Goal: Navigation & Orientation: Find specific page/section

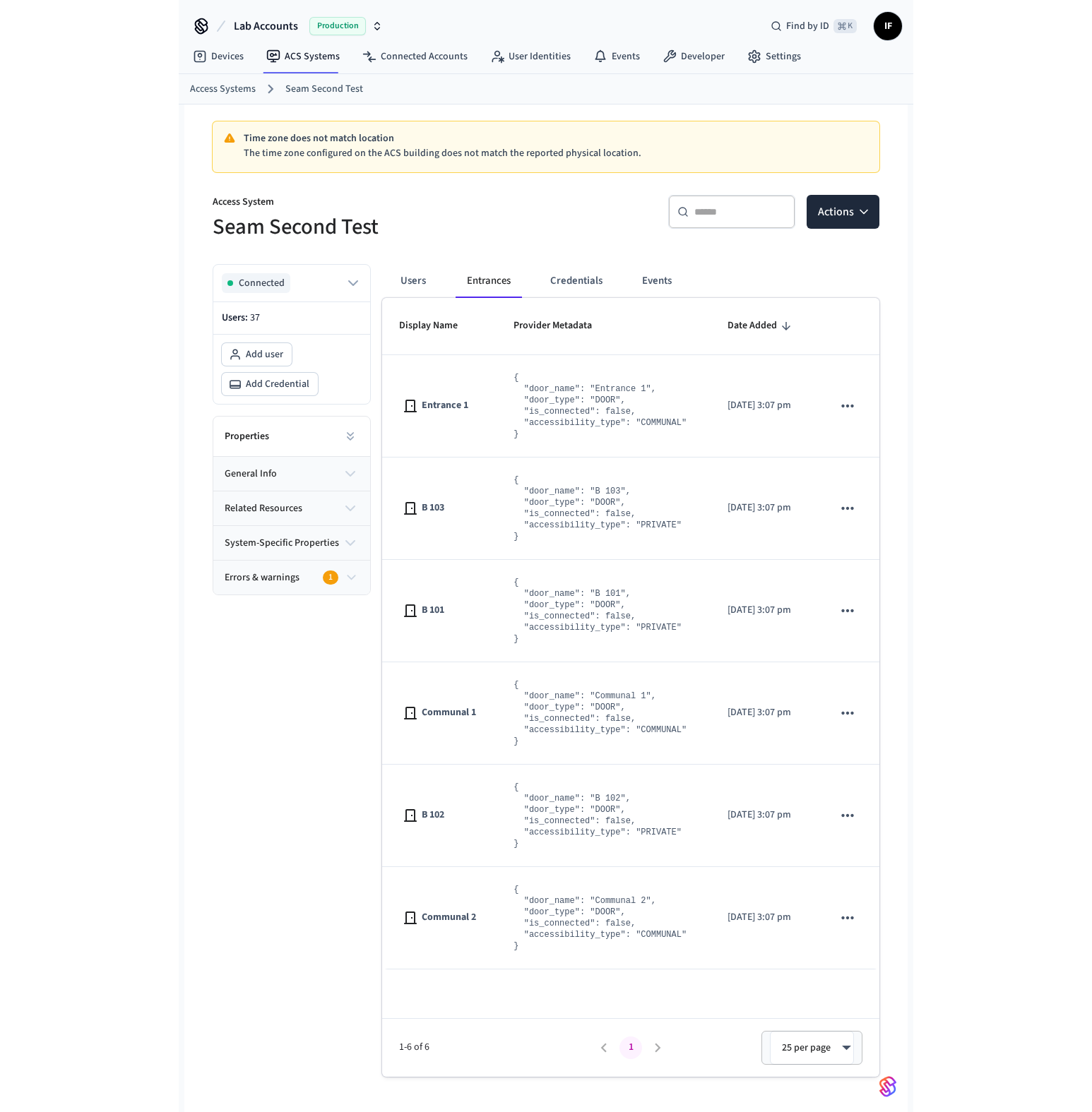
scroll to position [22, 0]
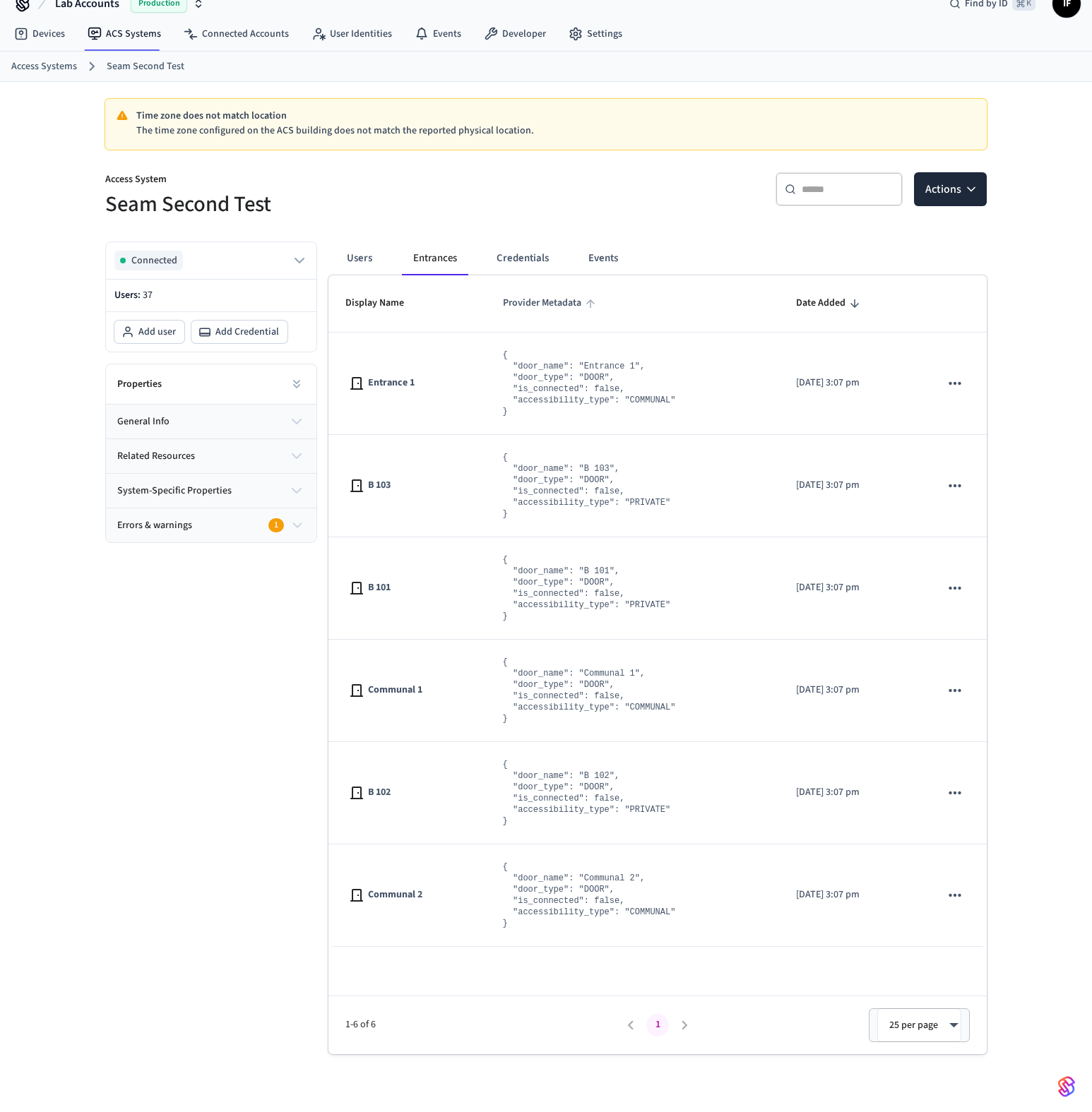
click at [422, 193] on h5 "Seam Second Test" at bounding box center [320, 205] width 432 height 29
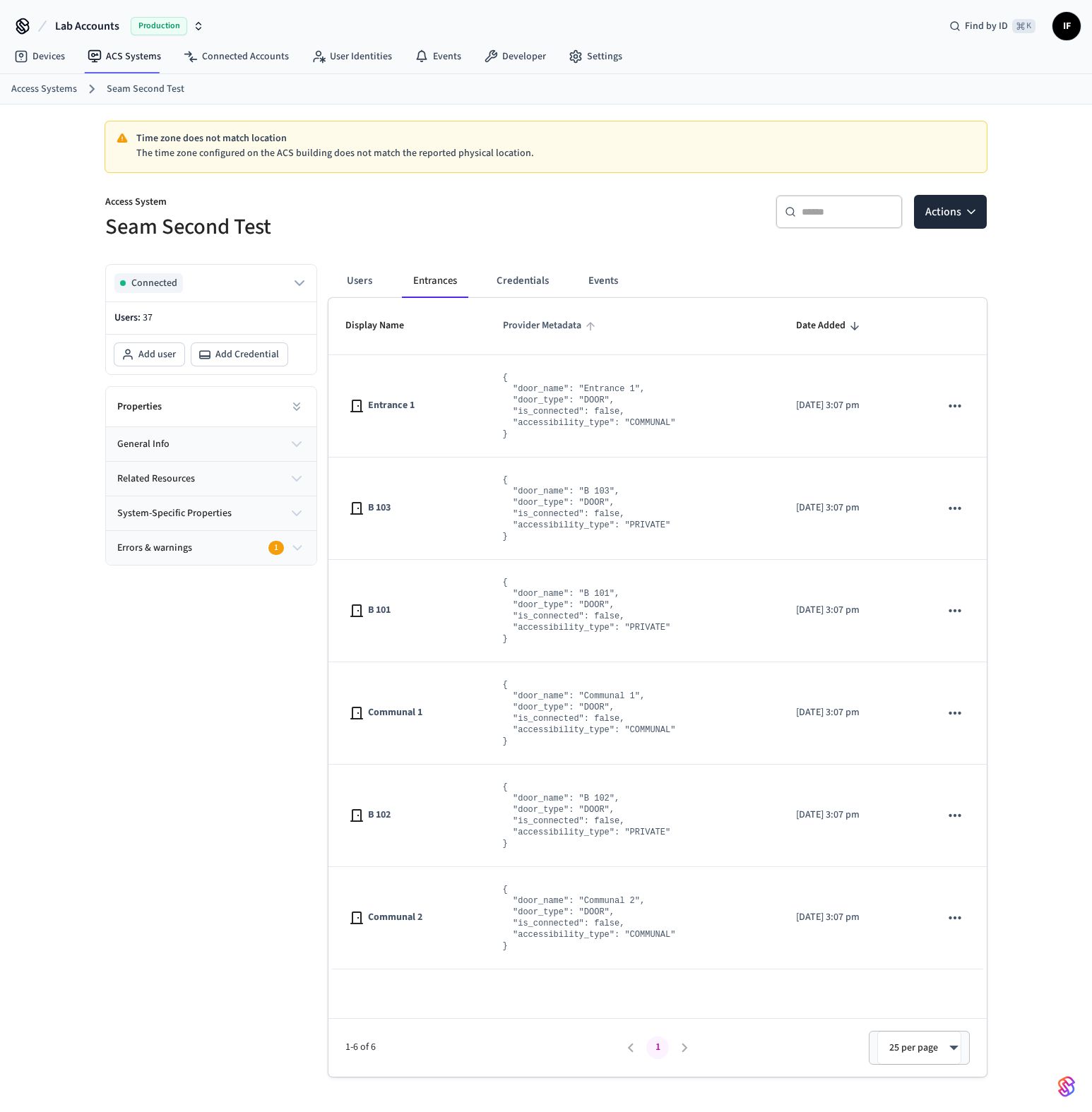
click at [50, 90] on link "Access Systems" at bounding box center [45, 88] width 66 height 15
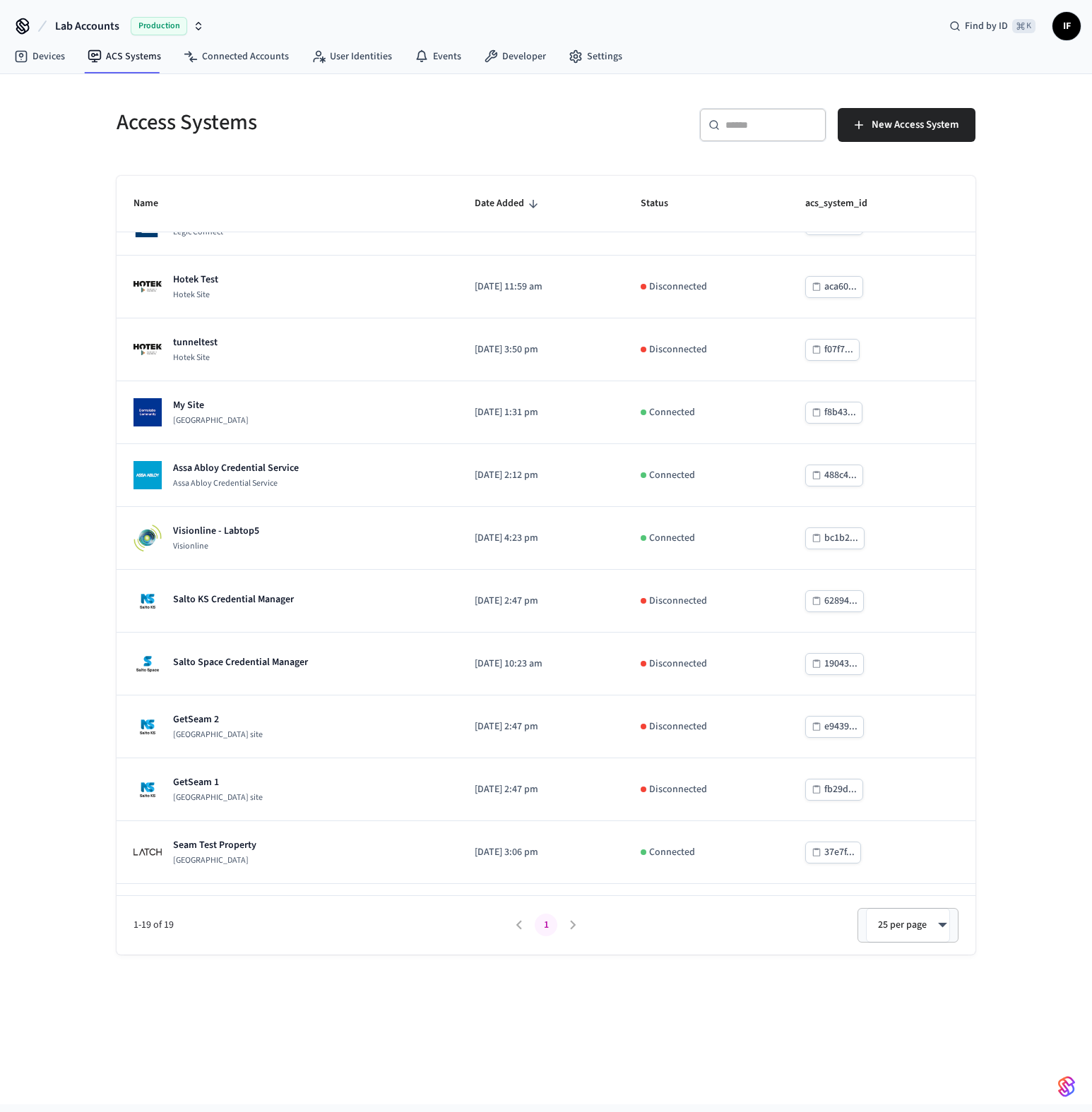
scroll to position [436, 0]
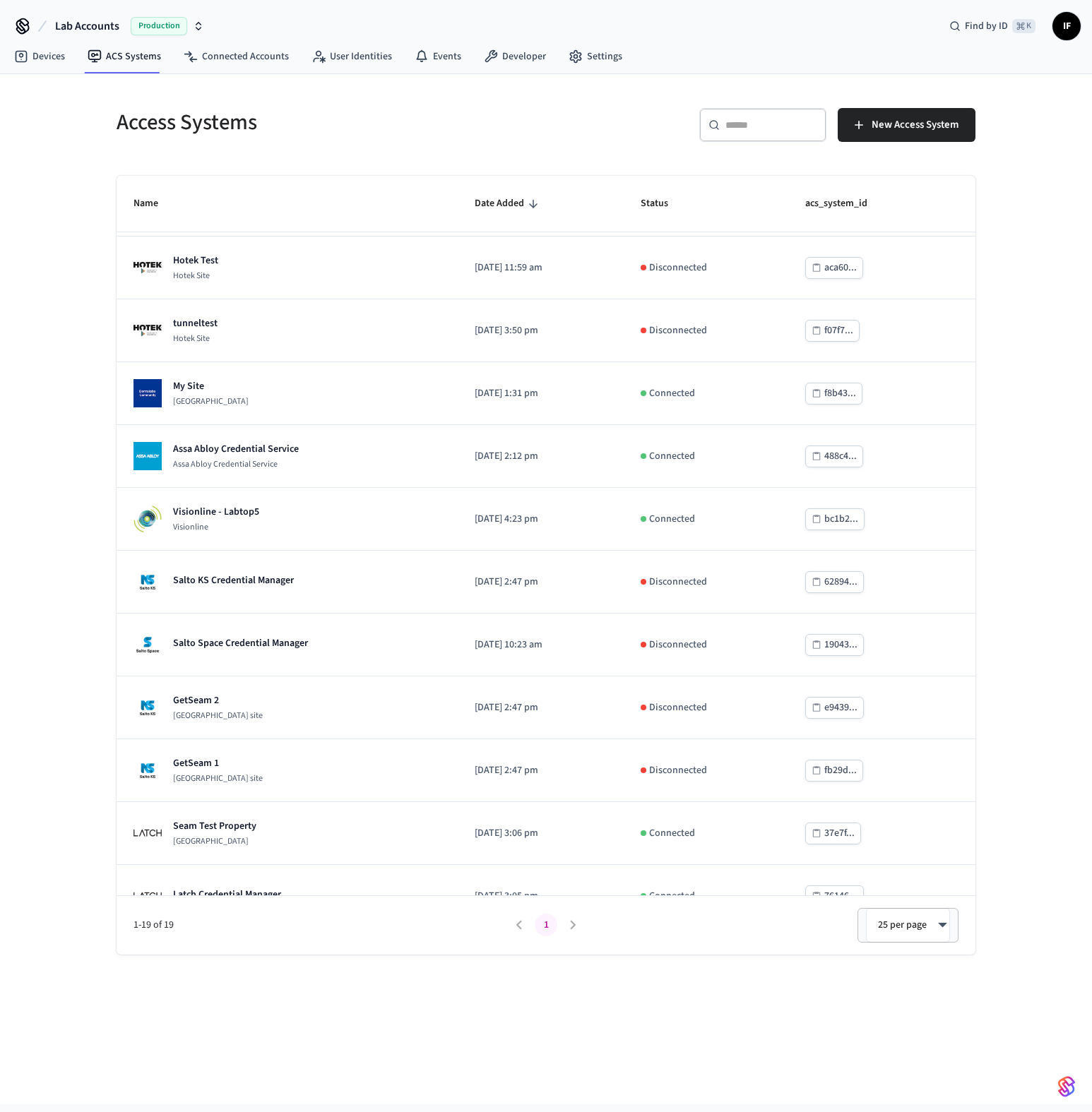
click at [261, 694] on div "GetSeam 2 Salto KS site" at bounding box center [286, 706] width 307 height 28
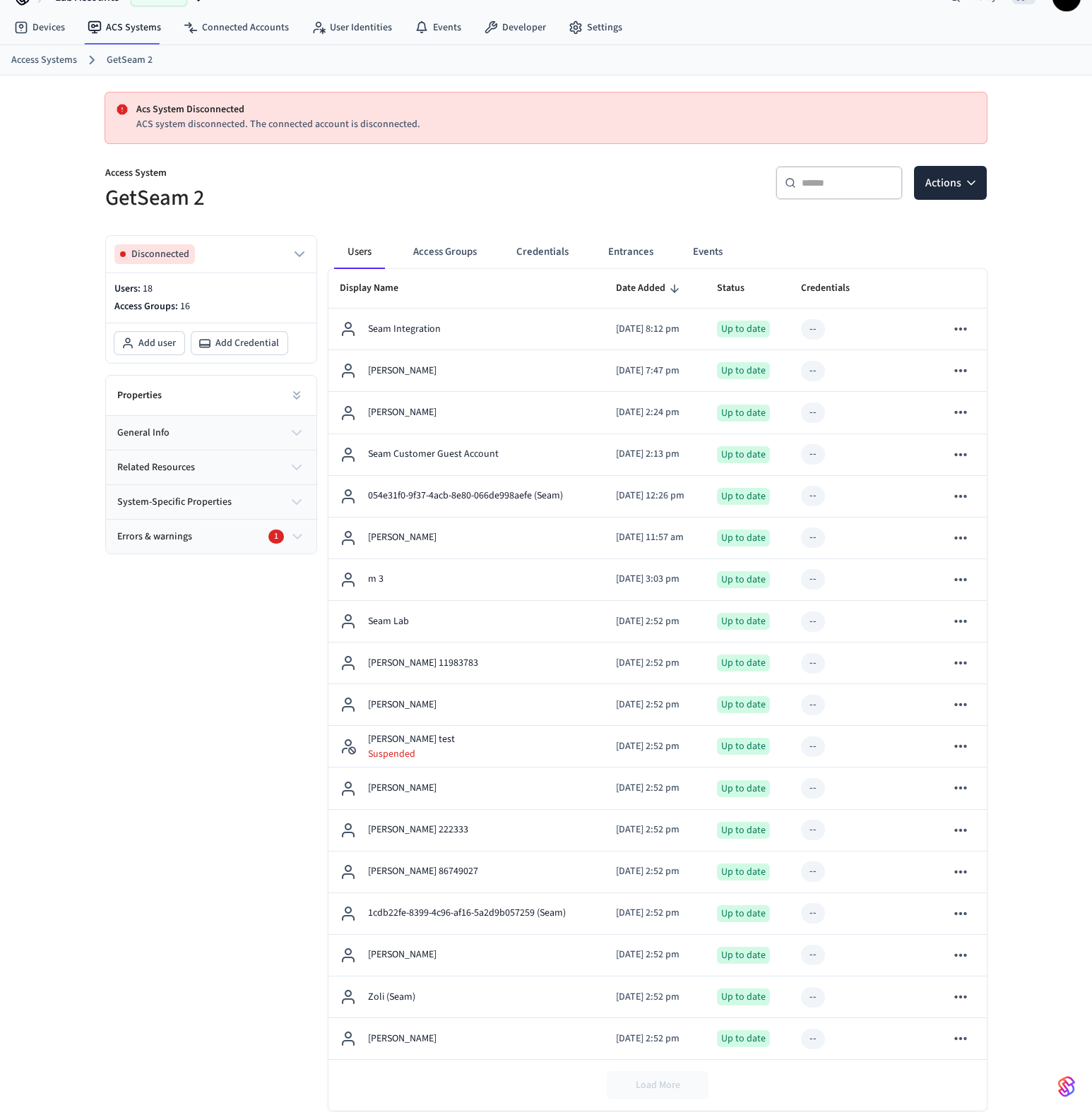
scroll to position [30, 0]
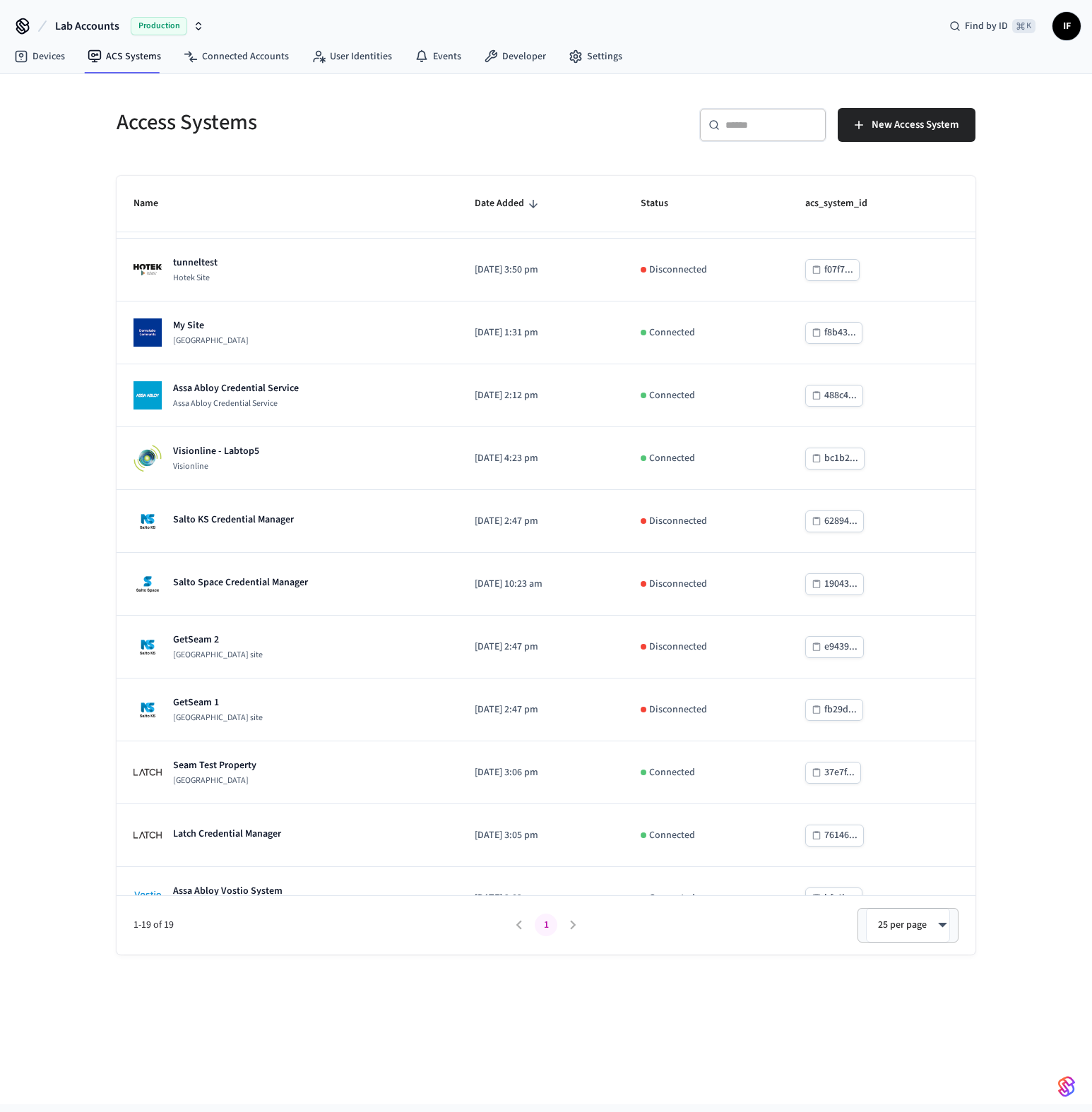
scroll to position [531, 0]
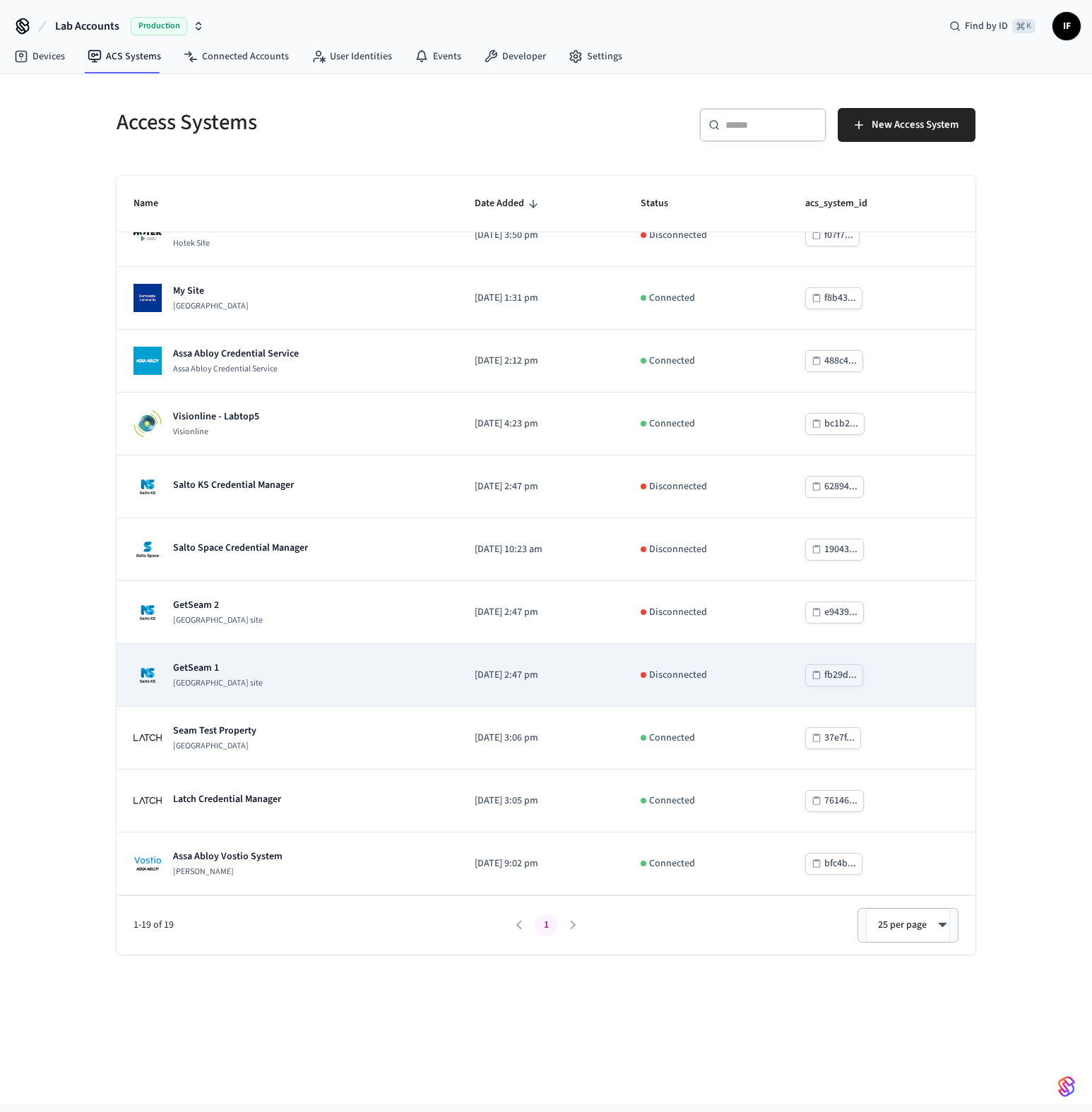
drag, startPoint x: 426, startPoint y: 305, endPoint x: 260, endPoint y: 682, distance: 411.9
click at [260, 682] on div "GetSeam 1 Salto KS site" at bounding box center [286, 674] width 307 height 28
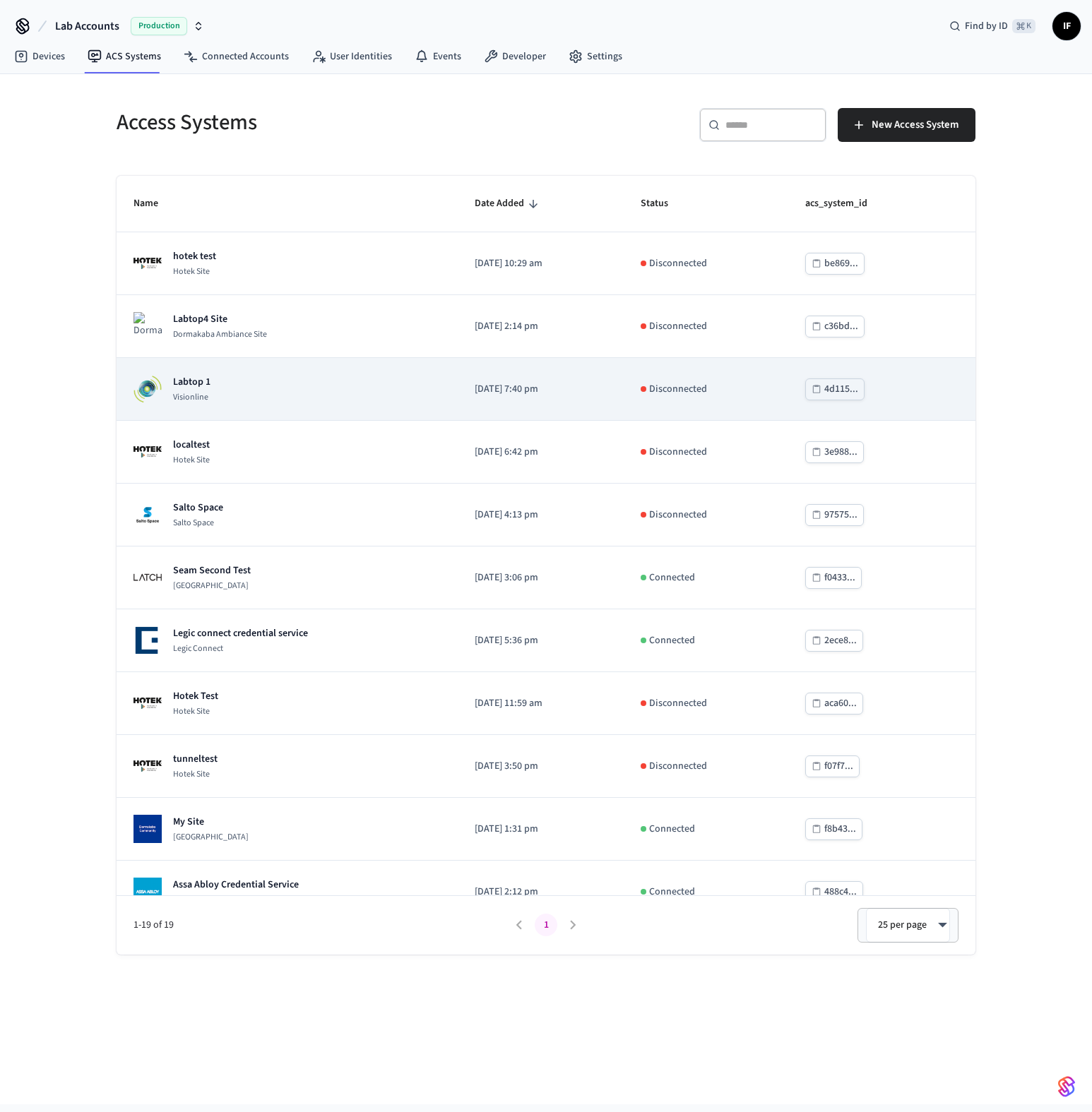
click at [347, 409] on td "Labtop 1 Visionline" at bounding box center [286, 389] width 341 height 63
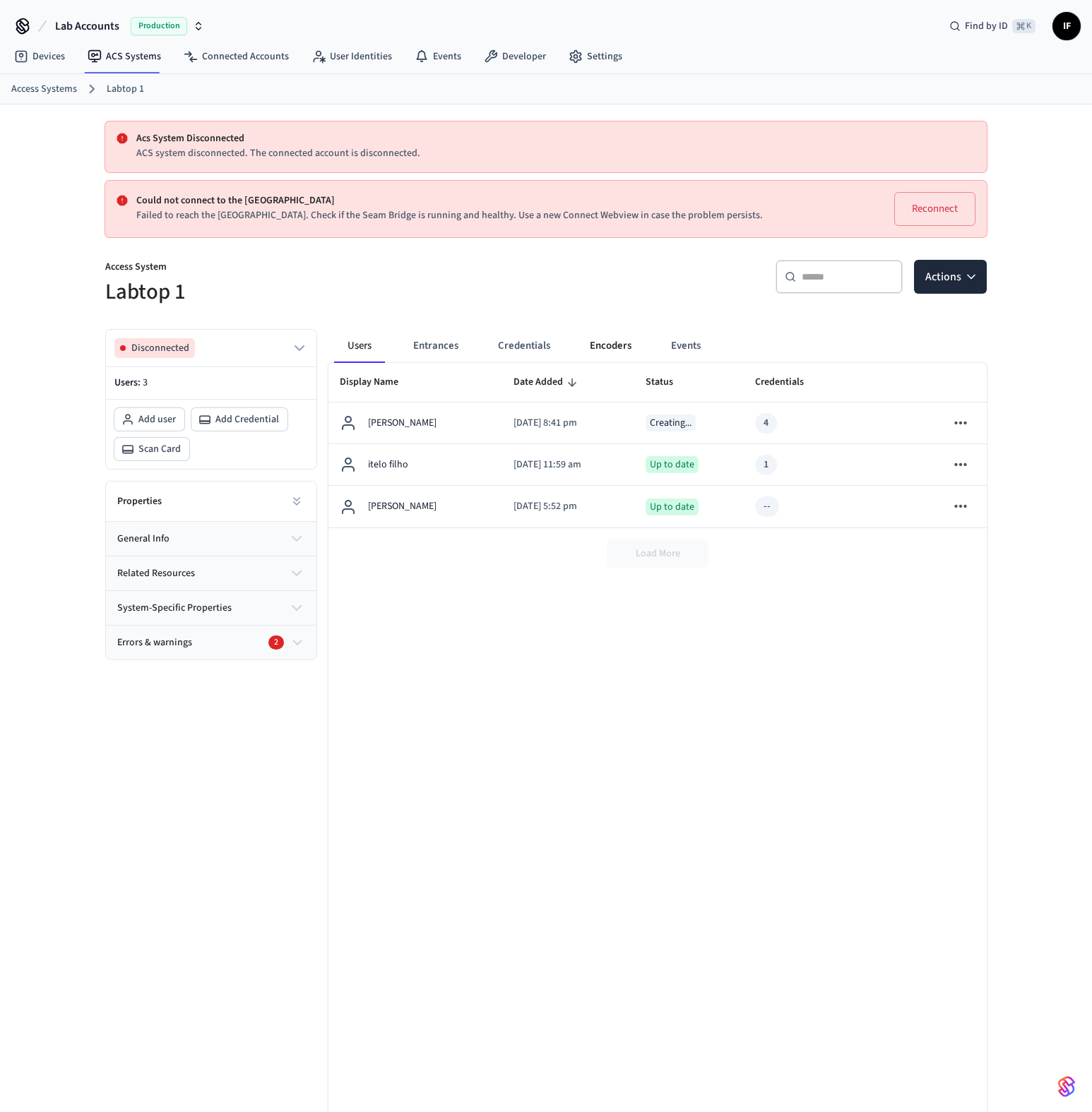
click at [605, 350] on button "Encoders" at bounding box center [611, 345] width 64 height 34
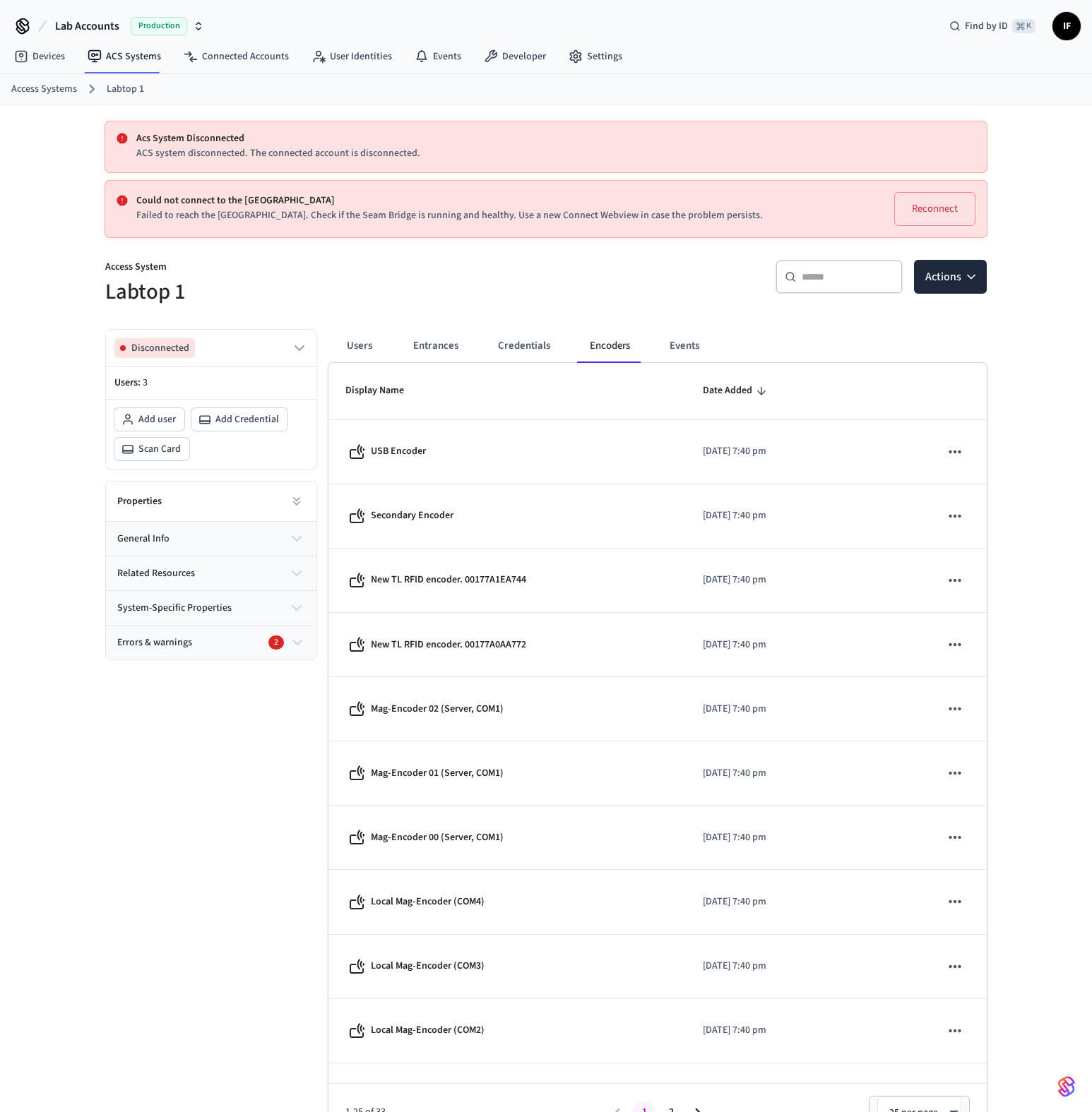
click at [706, 391] on span "Date Added" at bounding box center [727, 390] width 50 height 22
click at [715, 392] on span "Date Added" at bounding box center [727, 390] width 50 height 22
click at [714, 392] on span "Date Added" at bounding box center [727, 390] width 50 height 22
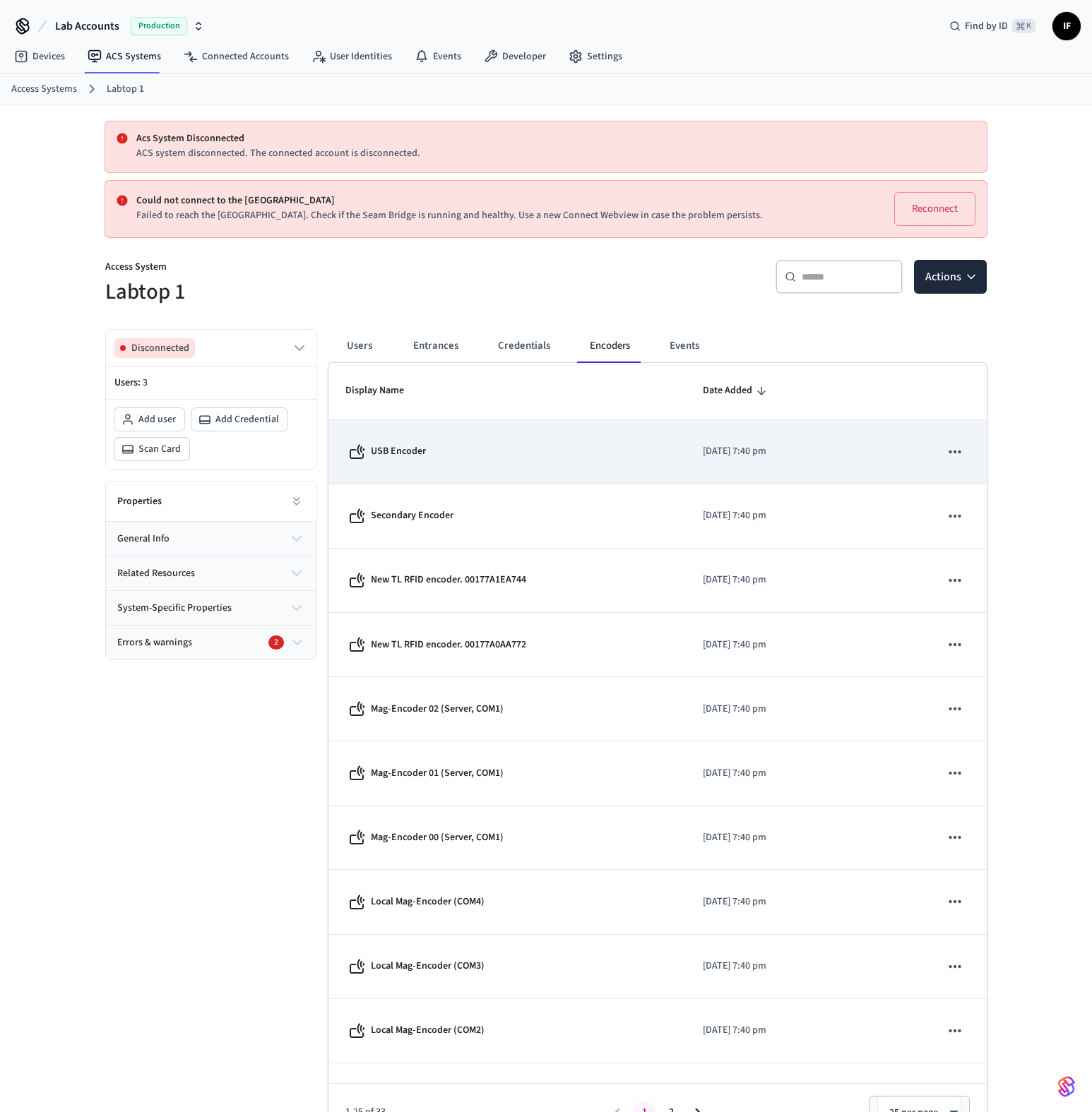
click at [734, 450] on icon "sticky table" at bounding box center [954, 451] width 18 height 18
click at [734, 450] on div at bounding box center [546, 556] width 1092 height 1112
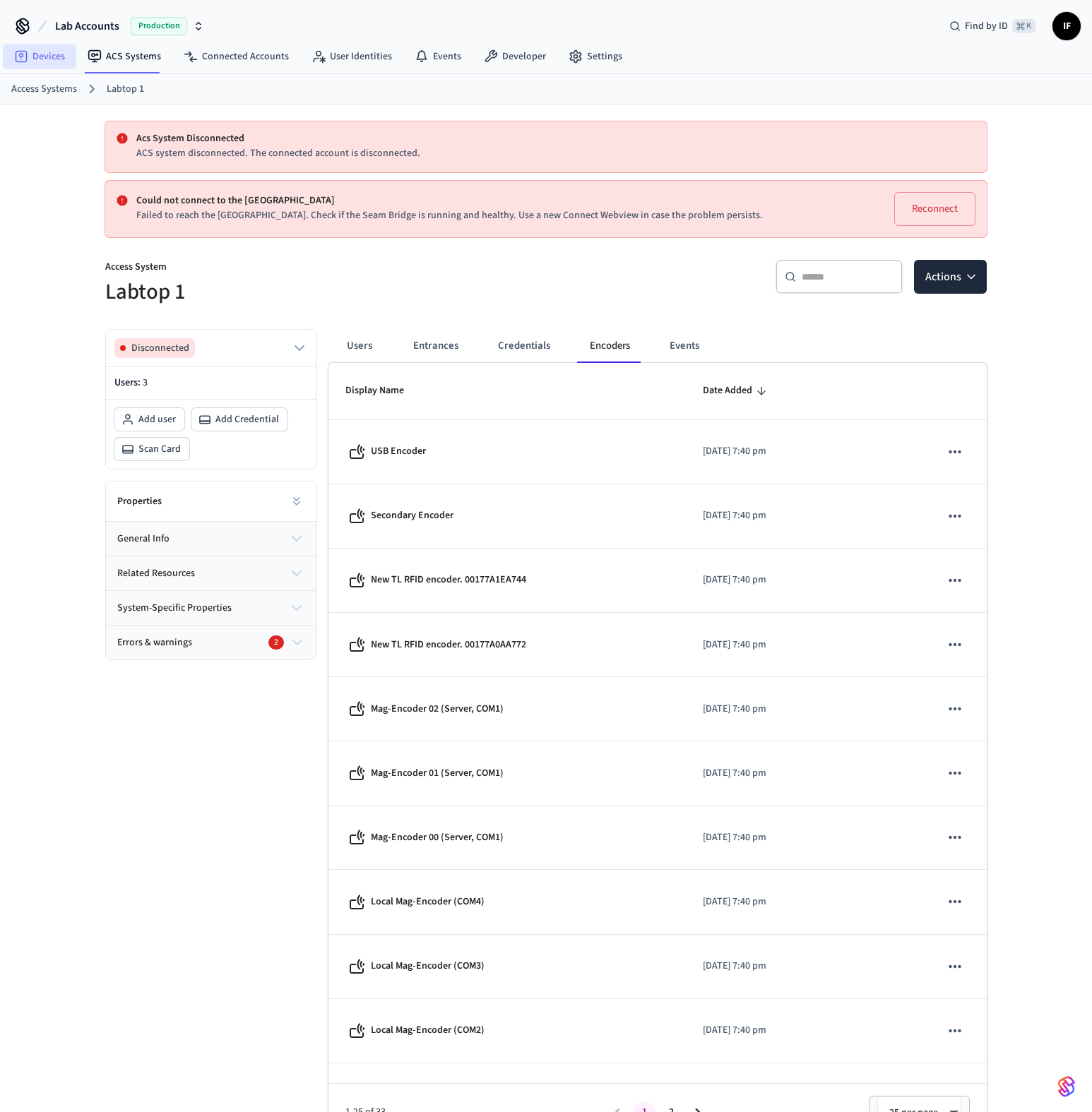
click at [59, 63] on link "Devices" at bounding box center [40, 56] width 74 height 25
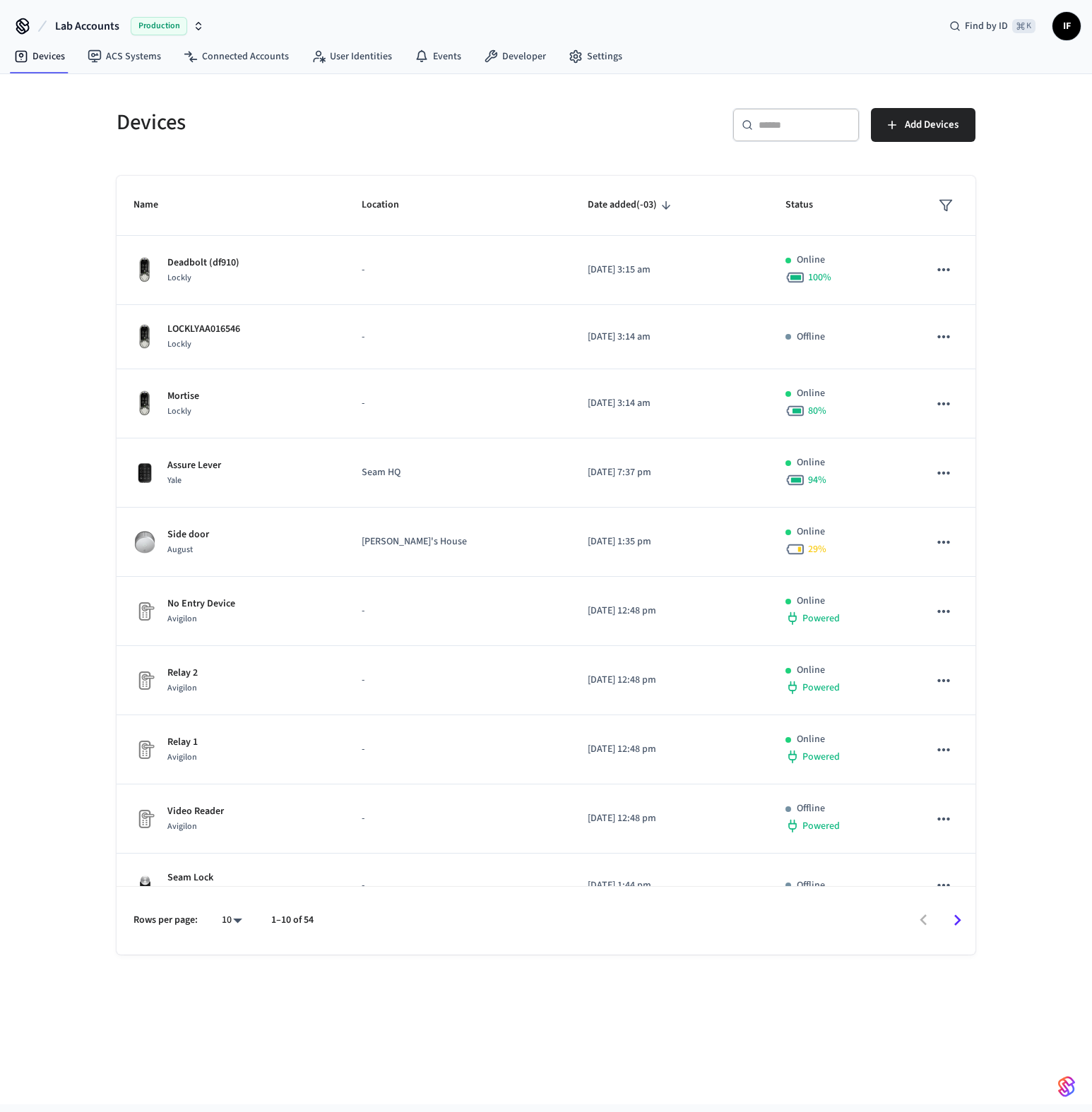
click at [71, 698] on div "Devices ​ ​ Add Devices Name Location Date added (-03) Status Deadbolt (df910) …" at bounding box center [546, 588] width 1092 height 1030
